Goal: Navigation & Orientation: Find specific page/section

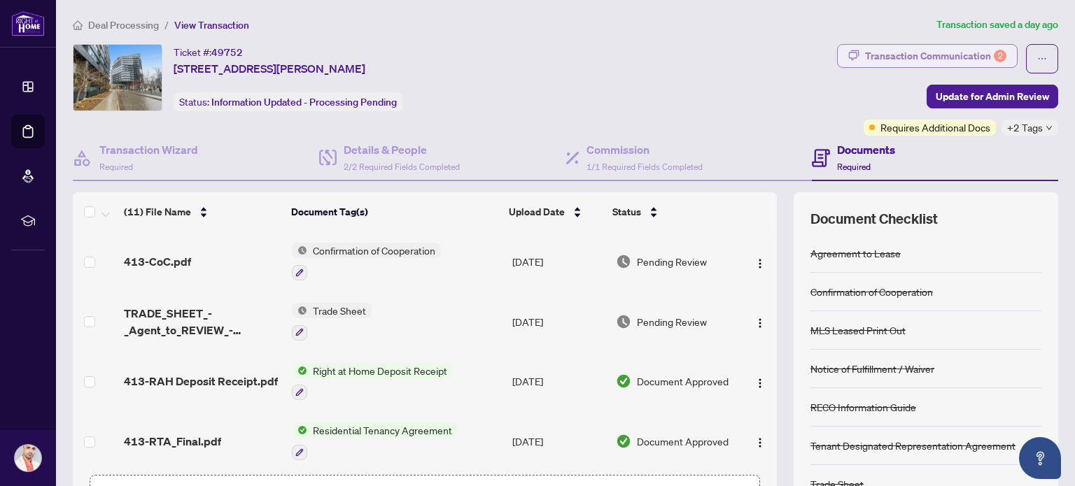
click at [949, 58] on div "Transaction Communication 2" at bounding box center [935, 56] width 141 height 22
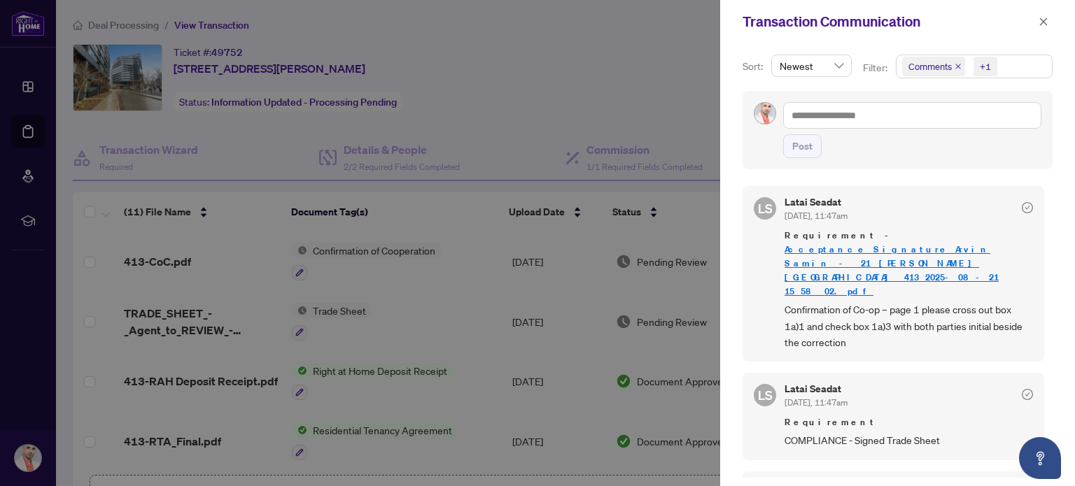
click at [618, 76] on div at bounding box center [537, 243] width 1075 height 486
click at [520, 87] on div at bounding box center [537, 243] width 1075 height 486
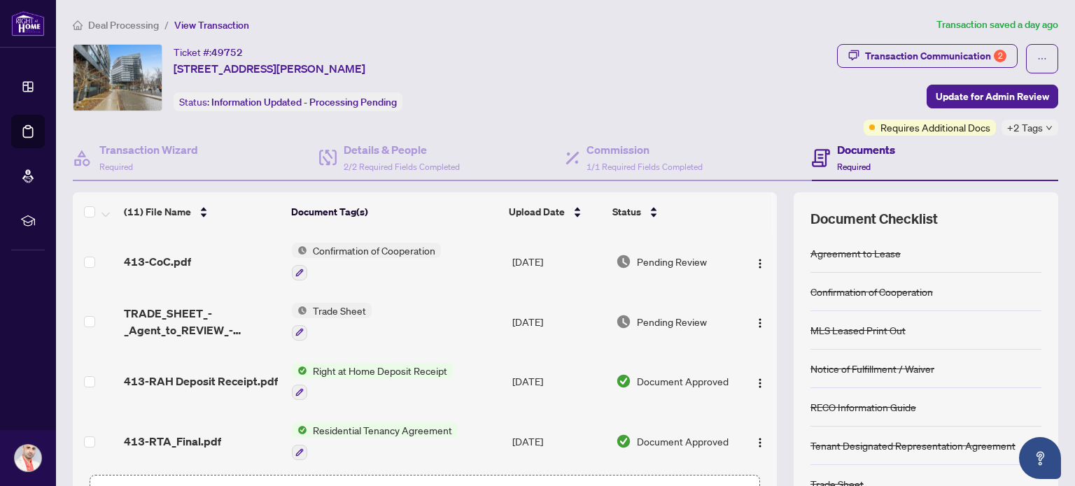
click at [127, 24] on span "Deal Processing" at bounding box center [123, 25] width 71 height 13
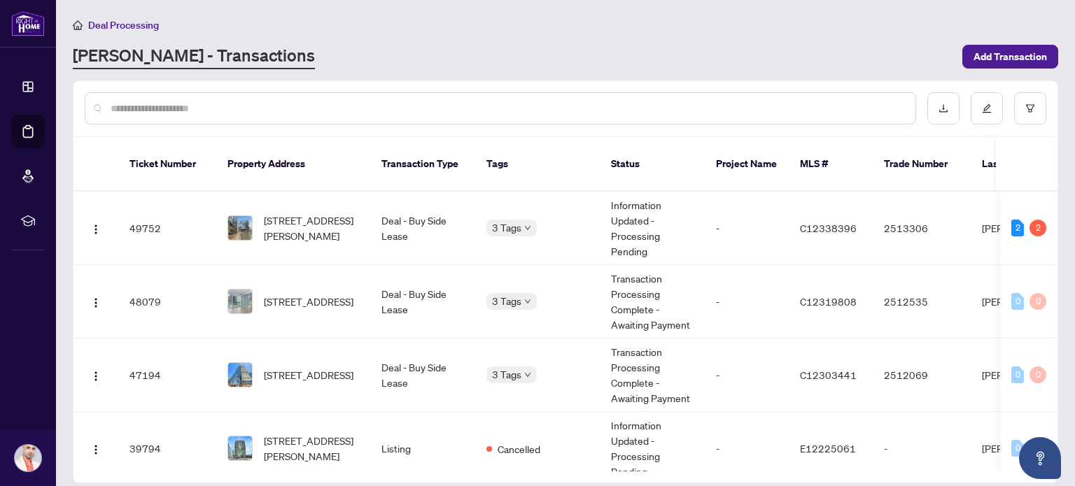
click at [495, 65] on div "RAHR - Transactions" at bounding box center [513, 56] width 881 height 25
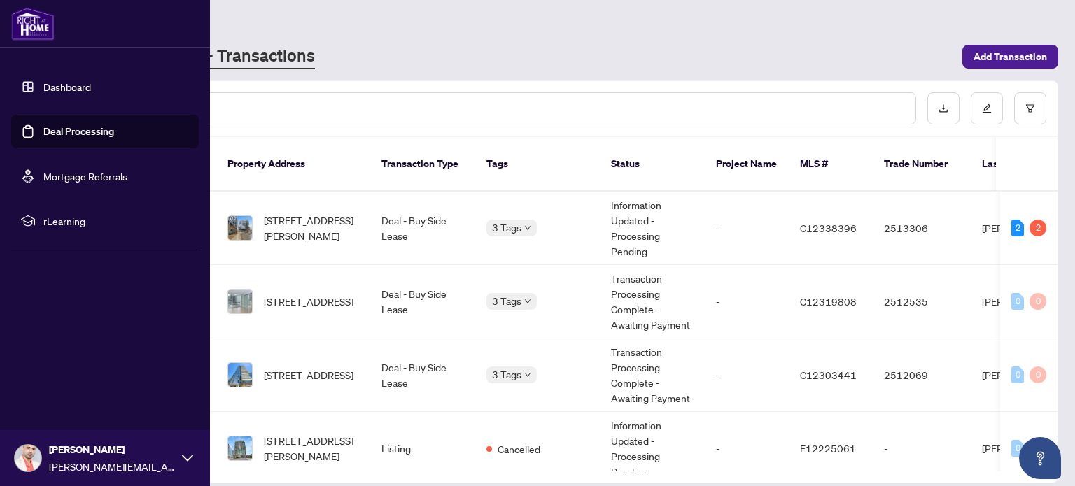
click at [46, 84] on link "Dashboard" at bounding box center [67, 86] width 48 height 13
